Goal: Navigation & Orientation: Find specific page/section

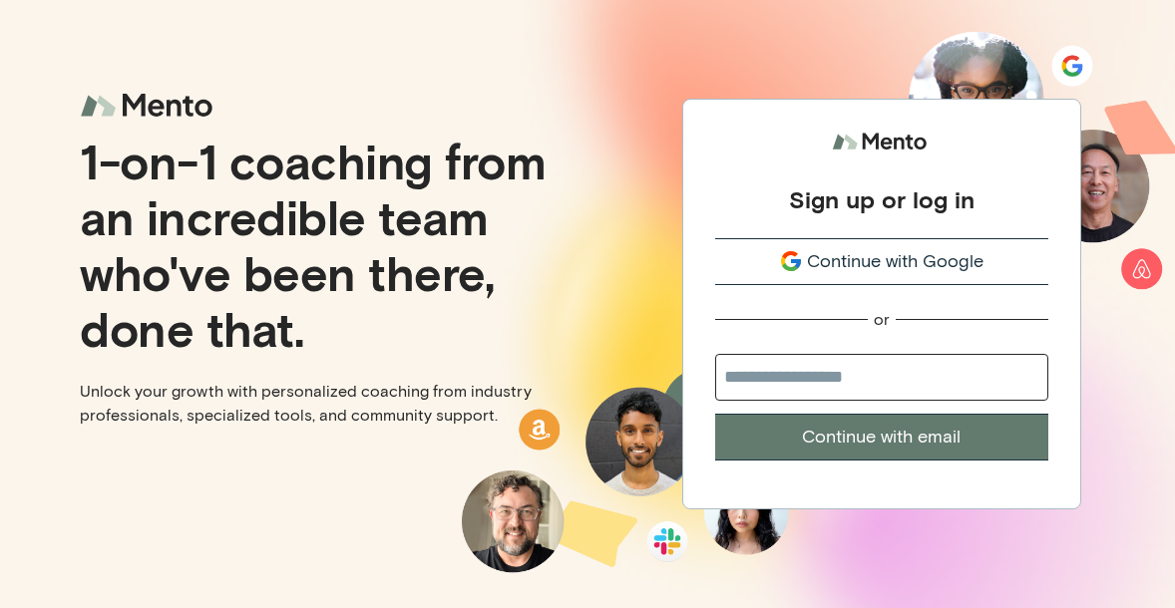
click at [990, 260] on div "Continue with Google" at bounding box center [881, 261] width 333 height 27
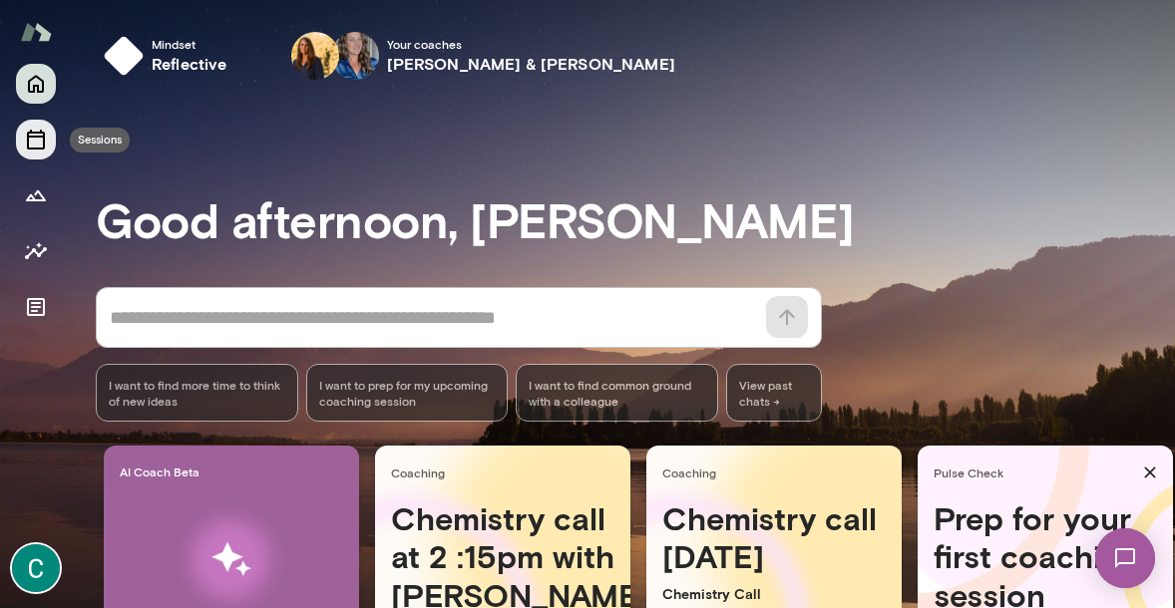
click at [38, 126] on button "Sessions" at bounding box center [36, 140] width 40 height 40
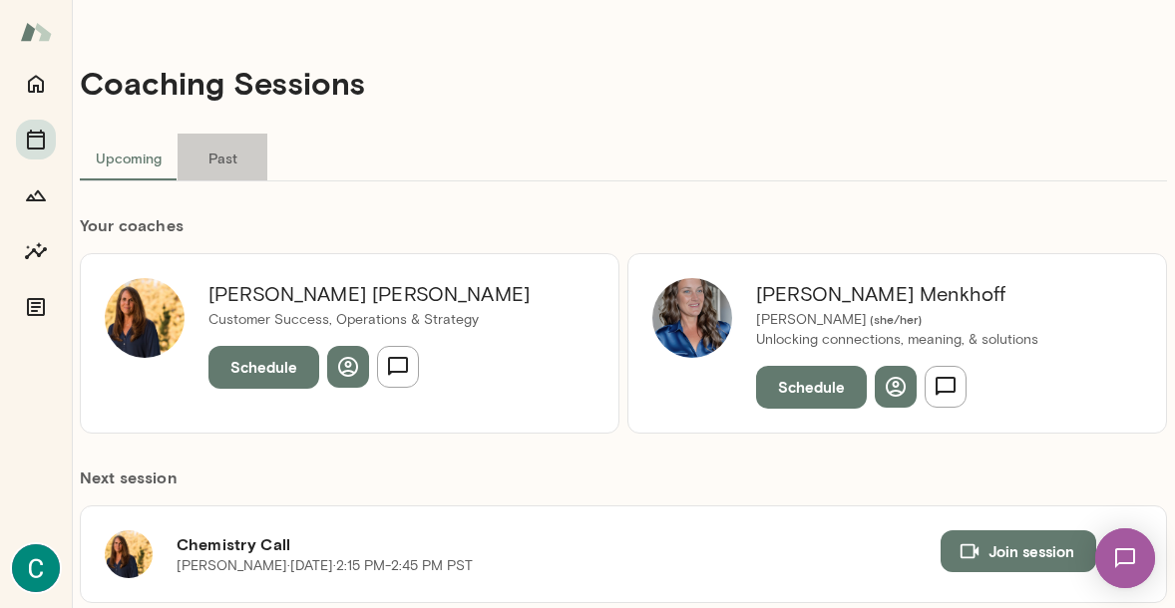
click at [211, 156] on button "Past" at bounding box center [222, 158] width 90 height 48
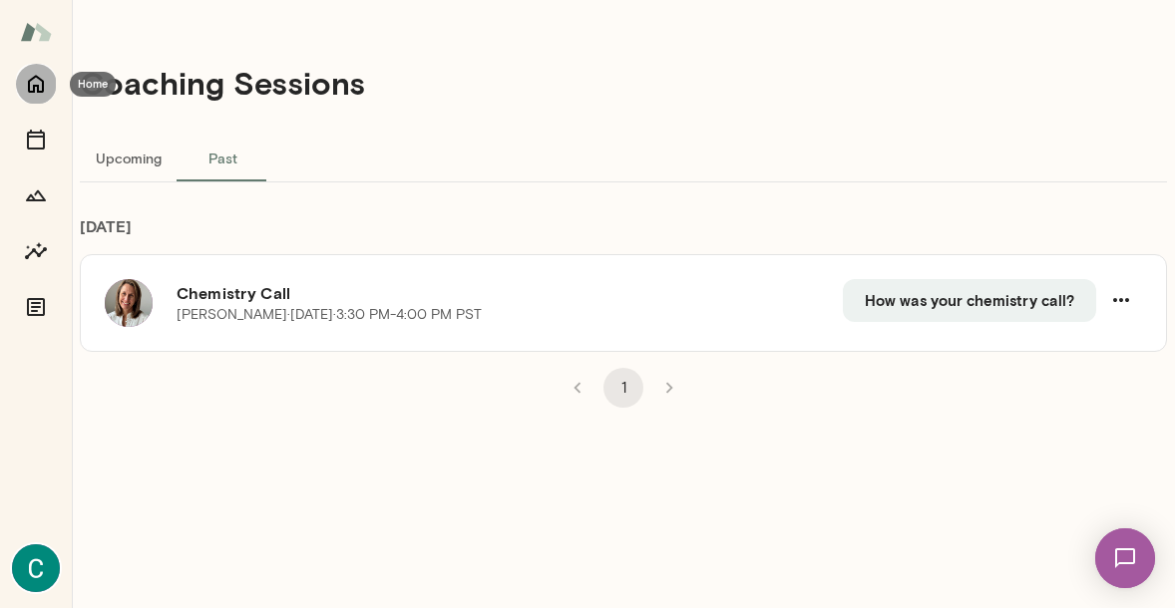
click at [41, 81] on icon "Home" at bounding box center [36, 84] width 24 height 24
